Goal: Information Seeking & Learning: Find specific fact

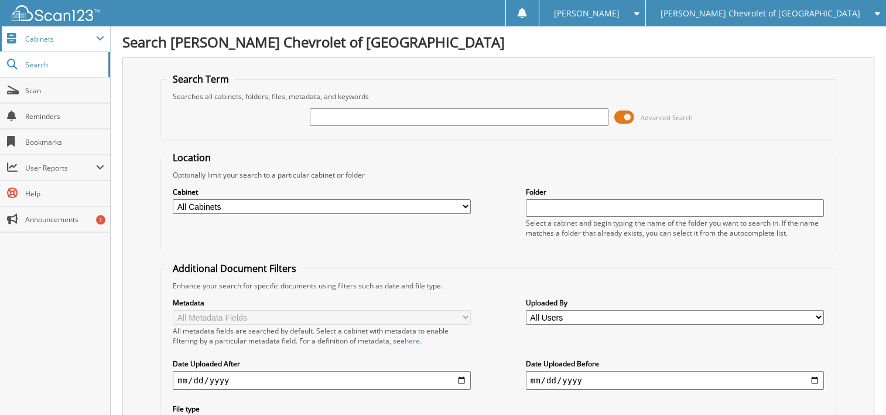
click at [36, 37] on span "Cabinets" at bounding box center [60, 39] width 71 height 10
type input "headlights"
